Goal: Transaction & Acquisition: Purchase product/service

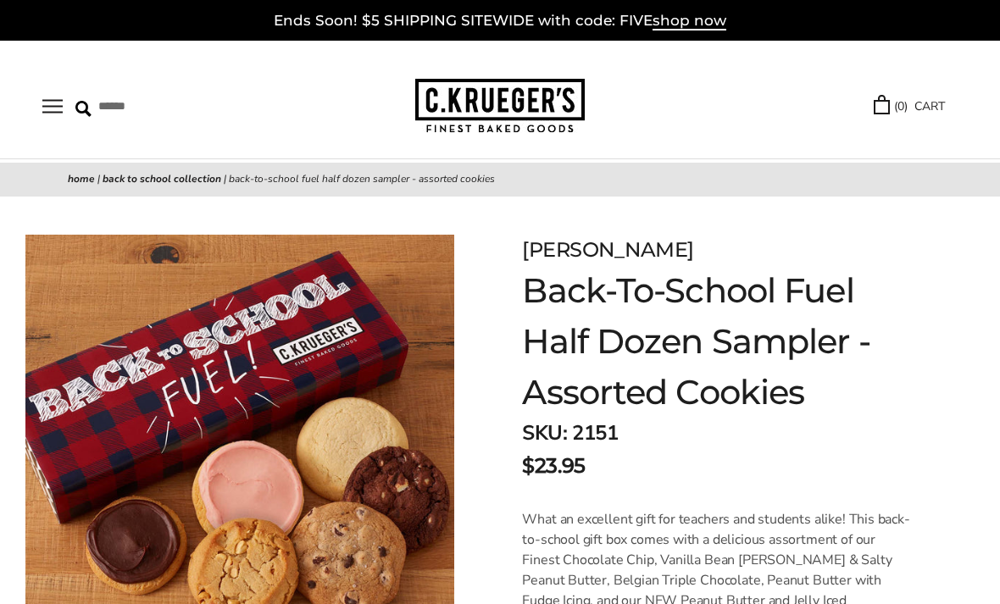
click at [49, 104] on button "Open navigation" at bounding box center [52, 106] width 20 height 14
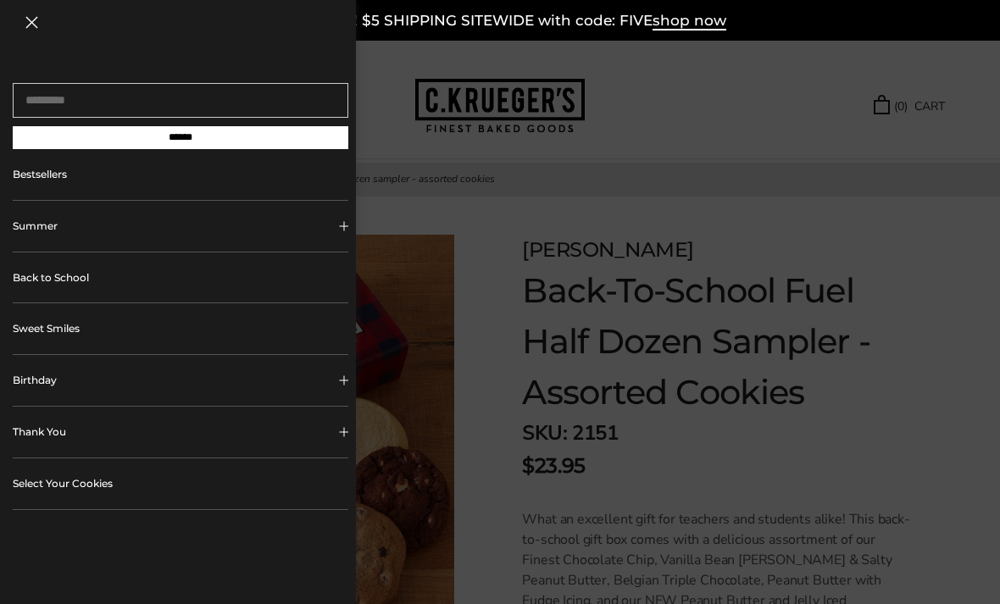
click at [273, 193] on link "Bestsellers" at bounding box center [181, 174] width 336 height 51
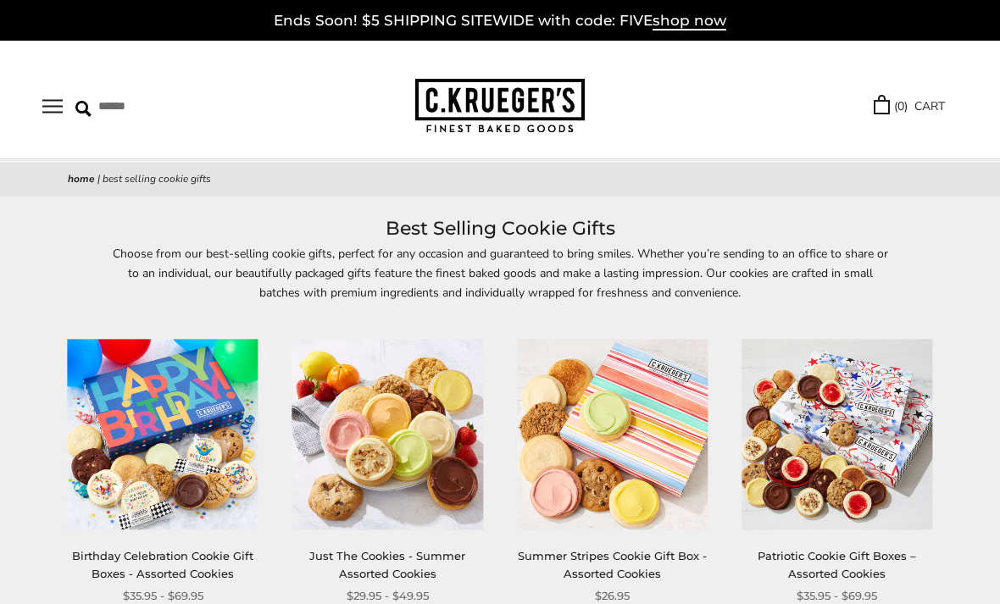
click at [59, 108] on button "Open navigation" at bounding box center [52, 106] width 20 height 14
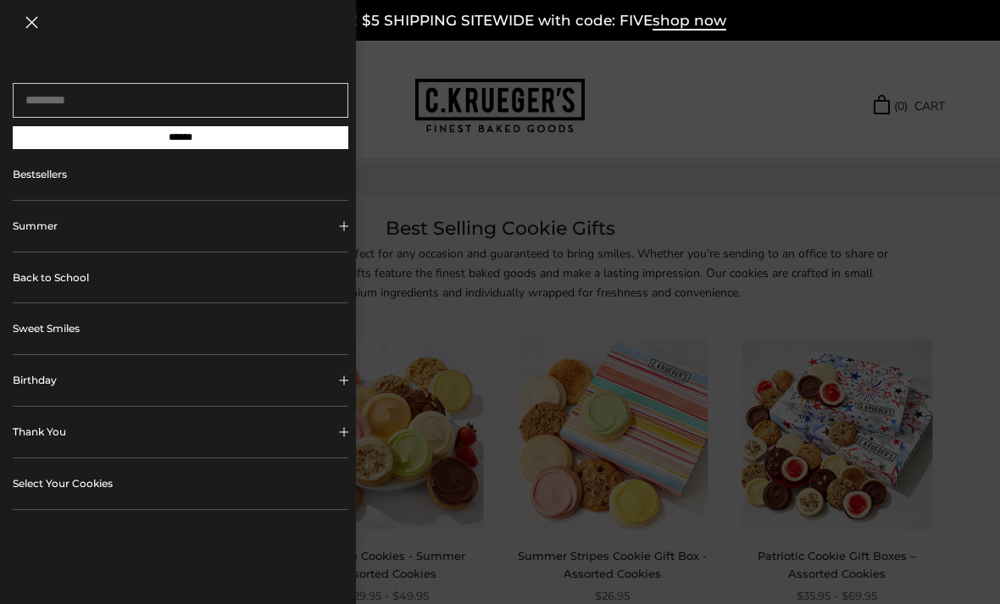
click at [51, 226] on button "Summer" at bounding box center [181, 226] width 336 height 51
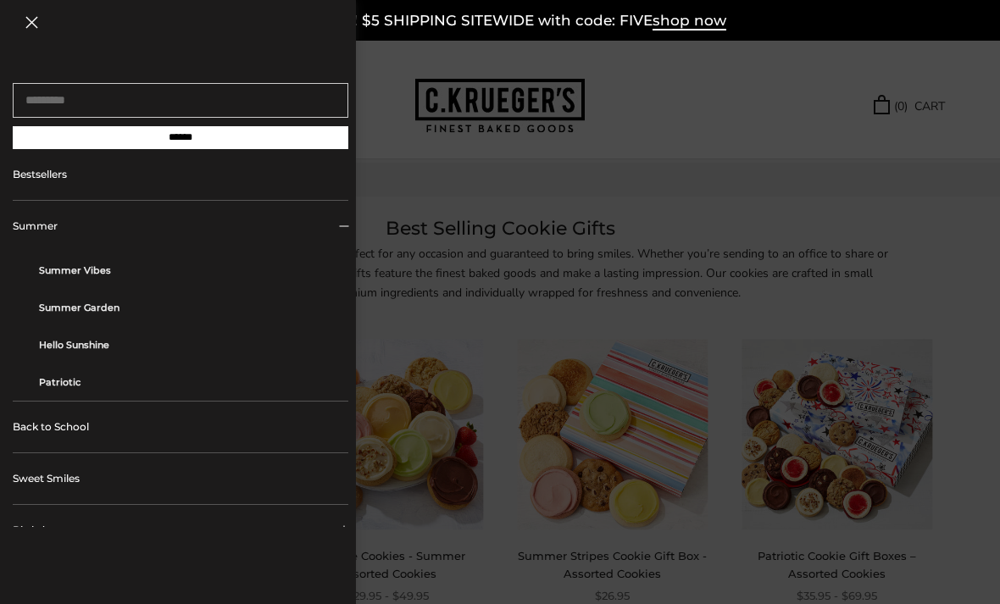
click at [95, 277] on link "Summer Vibes" at bounding box center [187, 270] width 297 height 37
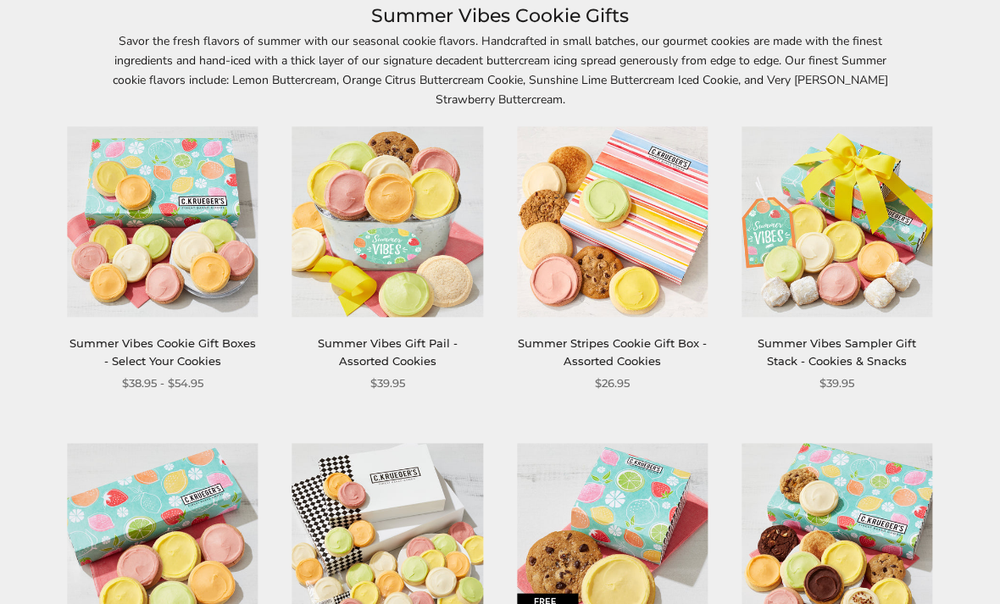
scroll to position [212, 0]
click at [598, 359] on link "Summer Stripes Cookie Gift Box - Assorted Cookies" at bounding box center [612, 352] width 189 height 31
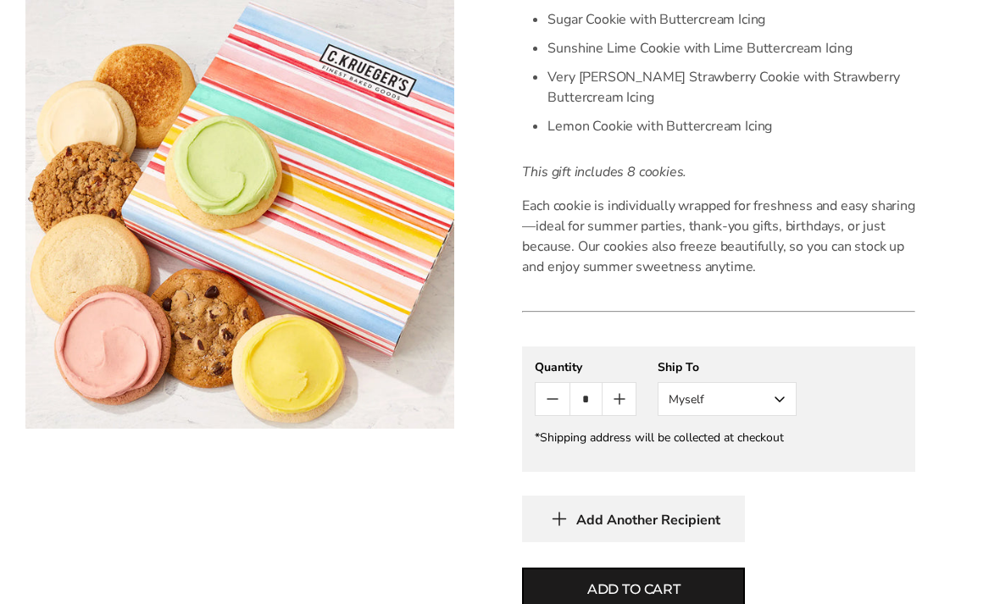
scroll to position [715, 0]
click at [703, 601] on button "Add to cart" at bounding box center [633, 589] width 223 height 43
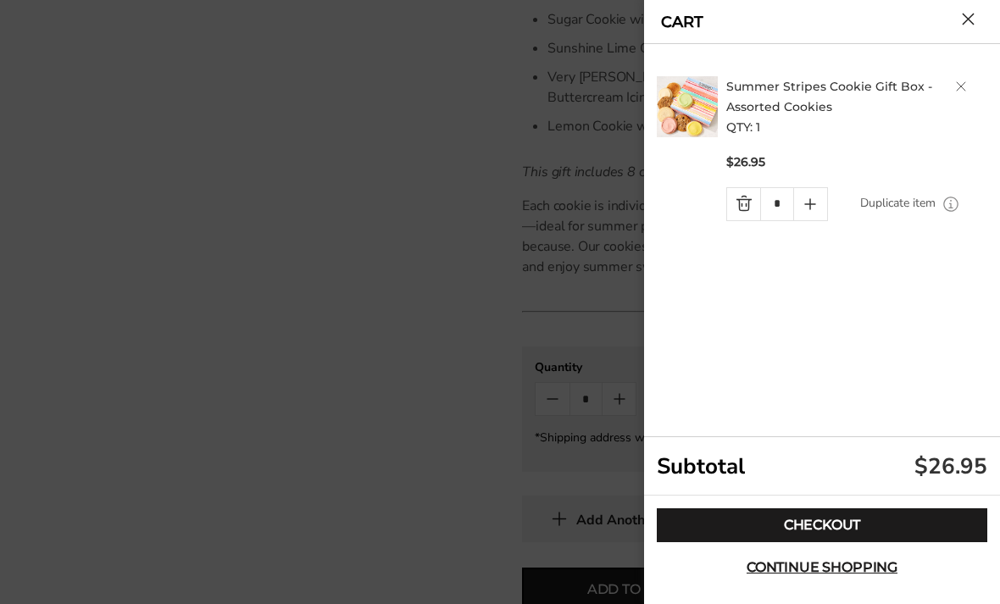
click at [854, 543] on link "Checkout" at bounding box center [822, 526] width 331 height 34
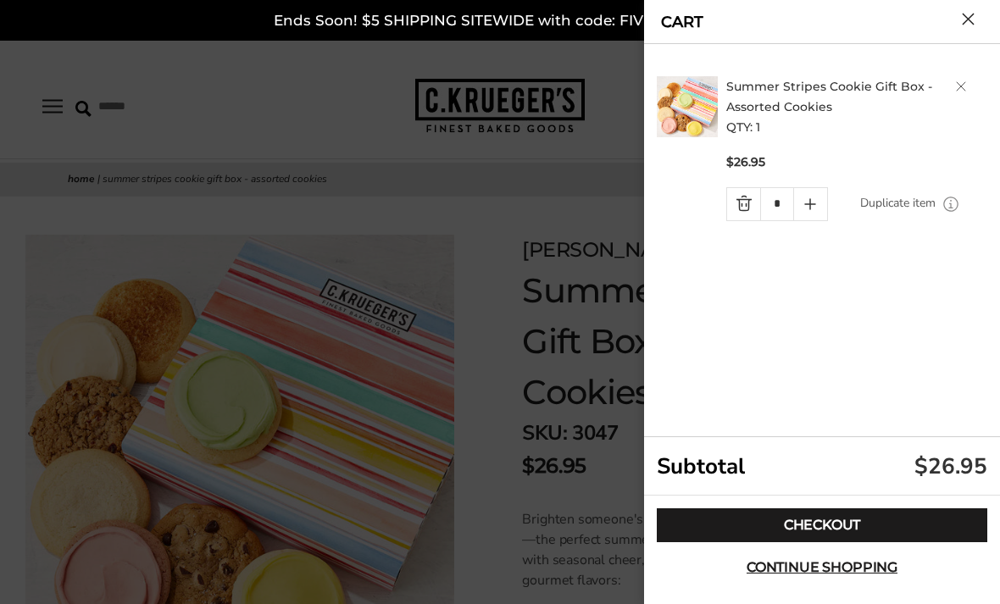
scroll to position [770, 0]
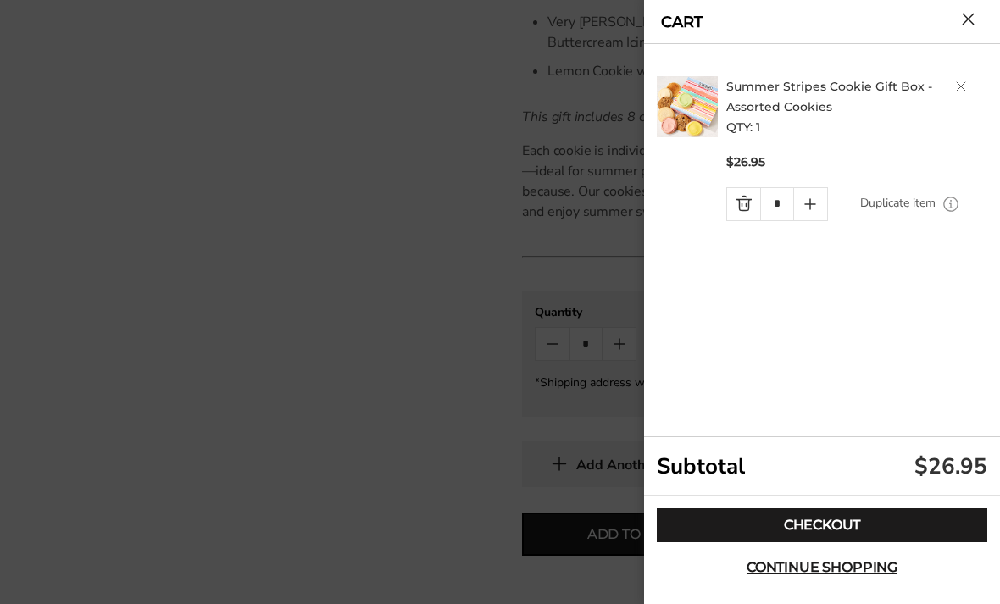
click at [975, 23] on button "Close cart" at bounding box center [968, 19] width 13 height 13
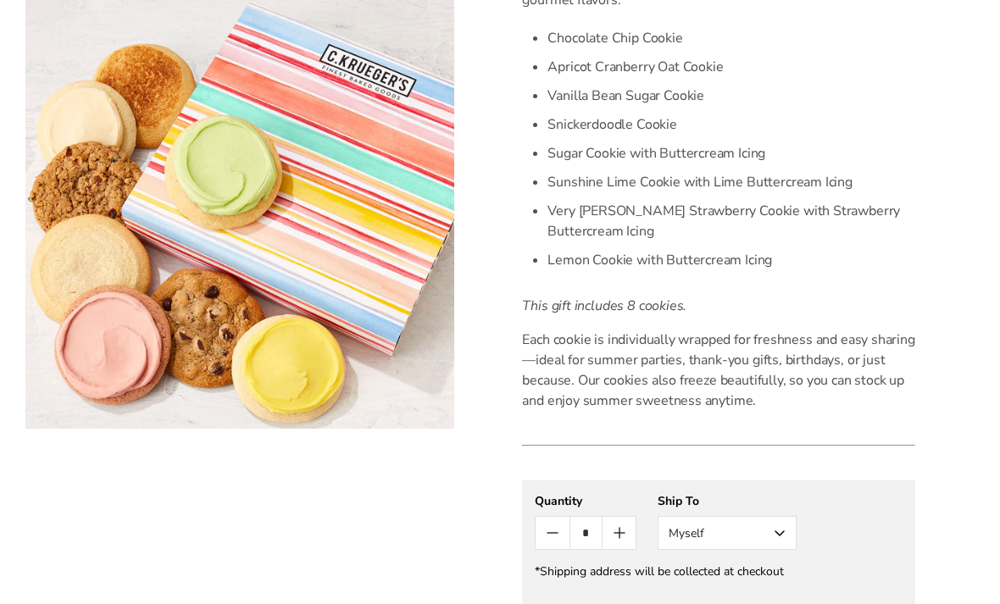
scroll to position [0, 0]
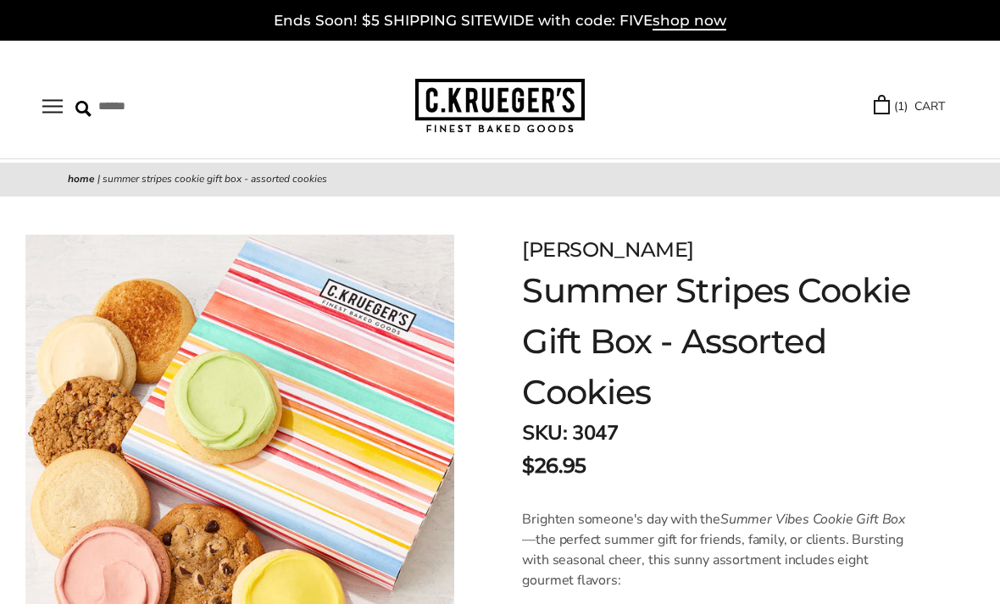
click at [889, 109] on link "( 1 ) CART" at bounding box center [909, 106] width 71 height 19
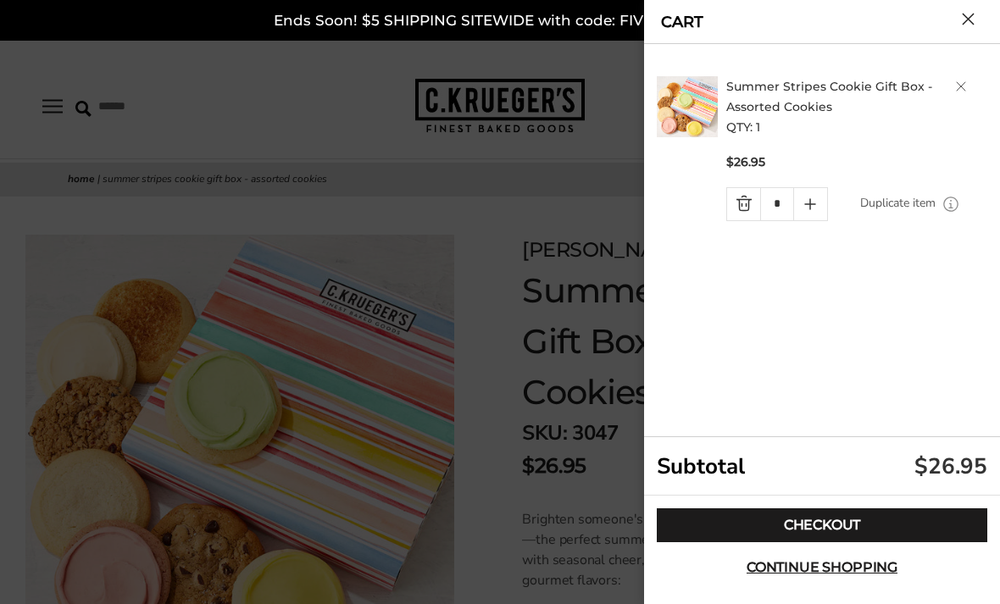
click at [788, 565] on span "Continue shopping" at bounding box center [822, 568] width 151 height 14
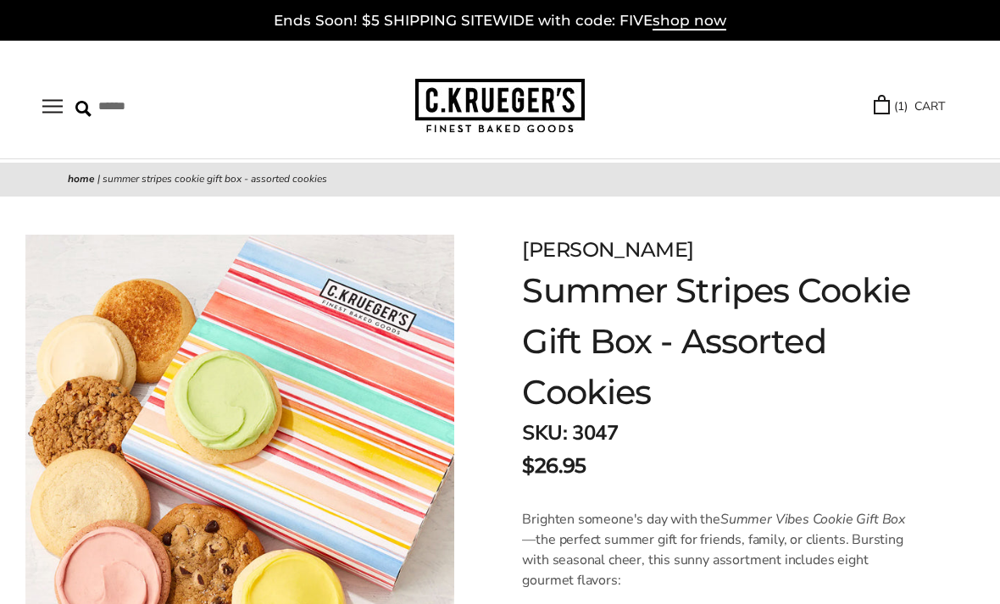
click at [931, 116] on link "( 1 ) CART" at bounding box center [909, 106] width 71 height 19
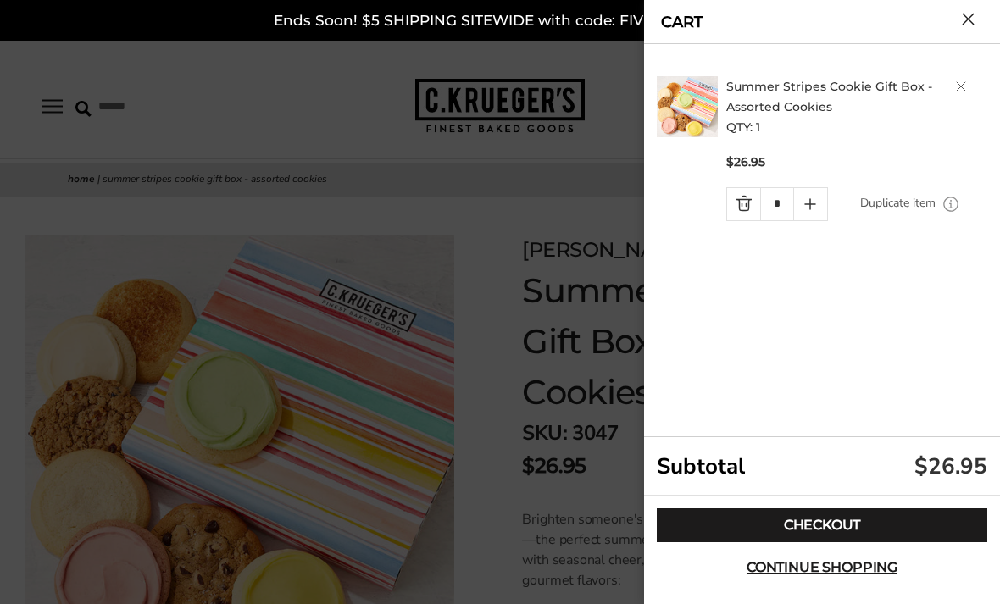
click at [498, 452] on div at bounding box center [500, 302] width 1000 height 604
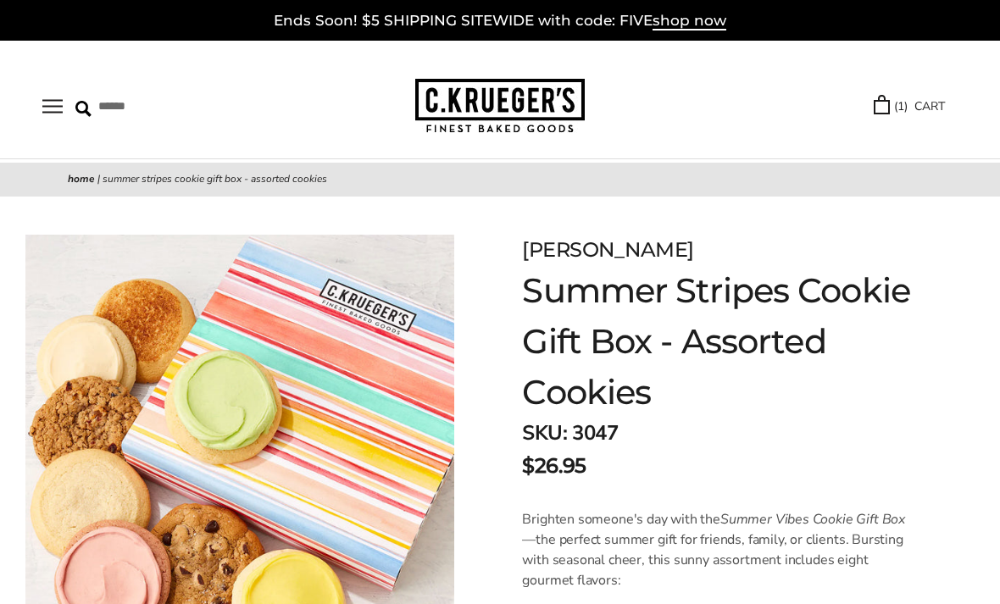
click at [694, 22] on span "shop now" at bounding box center [690, 21] width 74 height 19
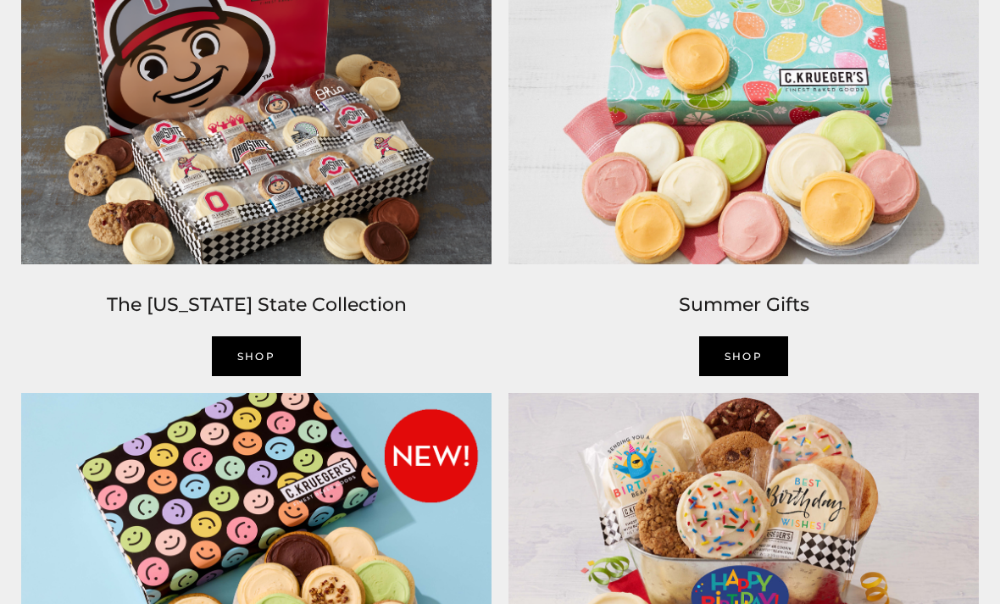
scroll to position [1111, 0]
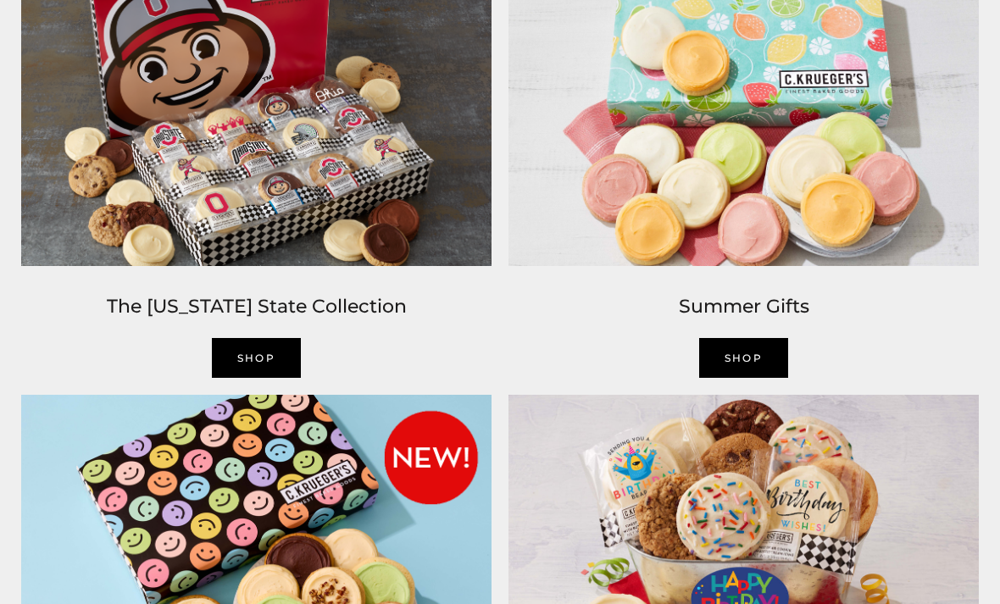
click at [751, 376] on link "SHOP" at bounding box center [744, 358] width 90 height 40
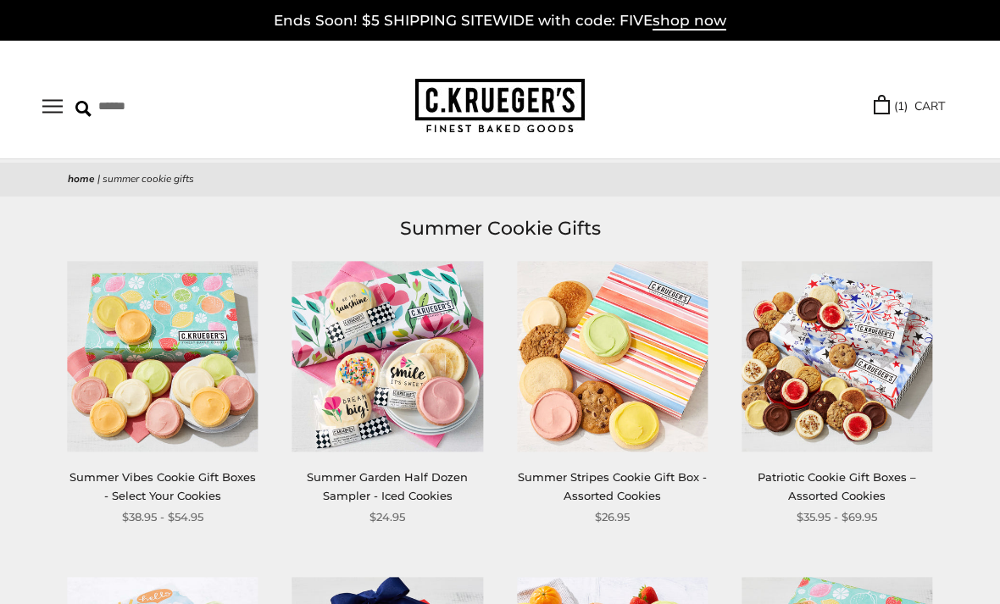
click at [422, 496] on link "Summer Garden Half Dozen Sampler - Iced Cookies" at bounding box center [387, 485] width 161 height 31
